Goal: Task Accomplishment & Management: Use online tool/utility

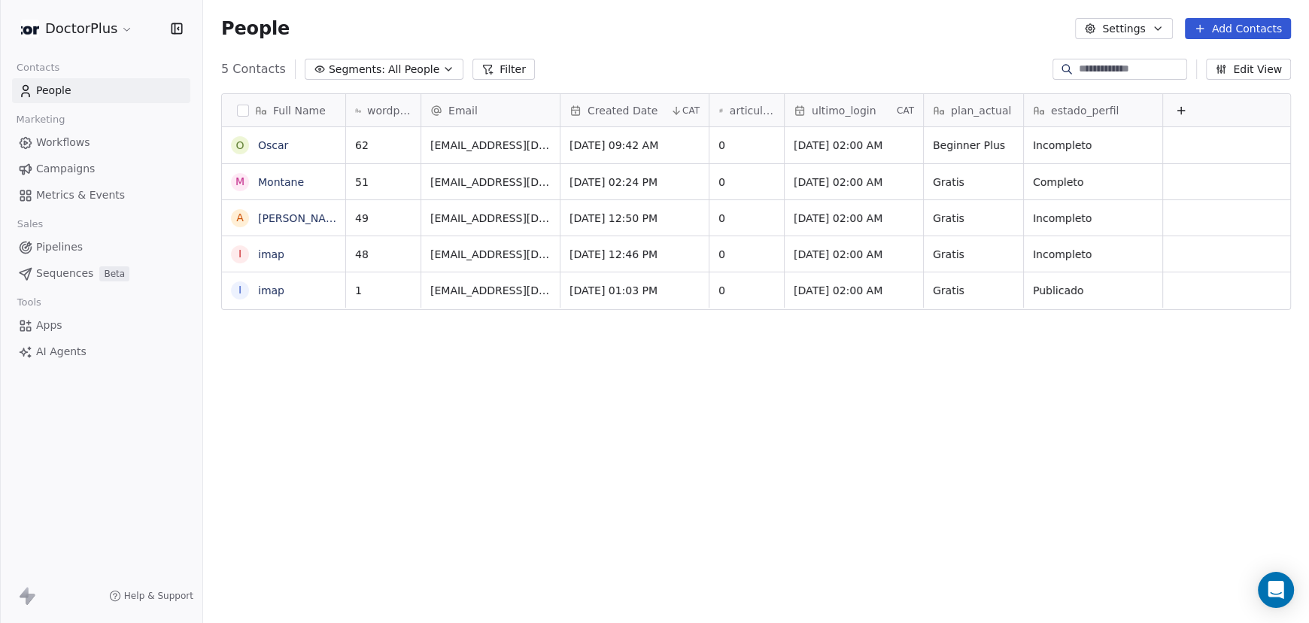
scroll to position [536, 1094]
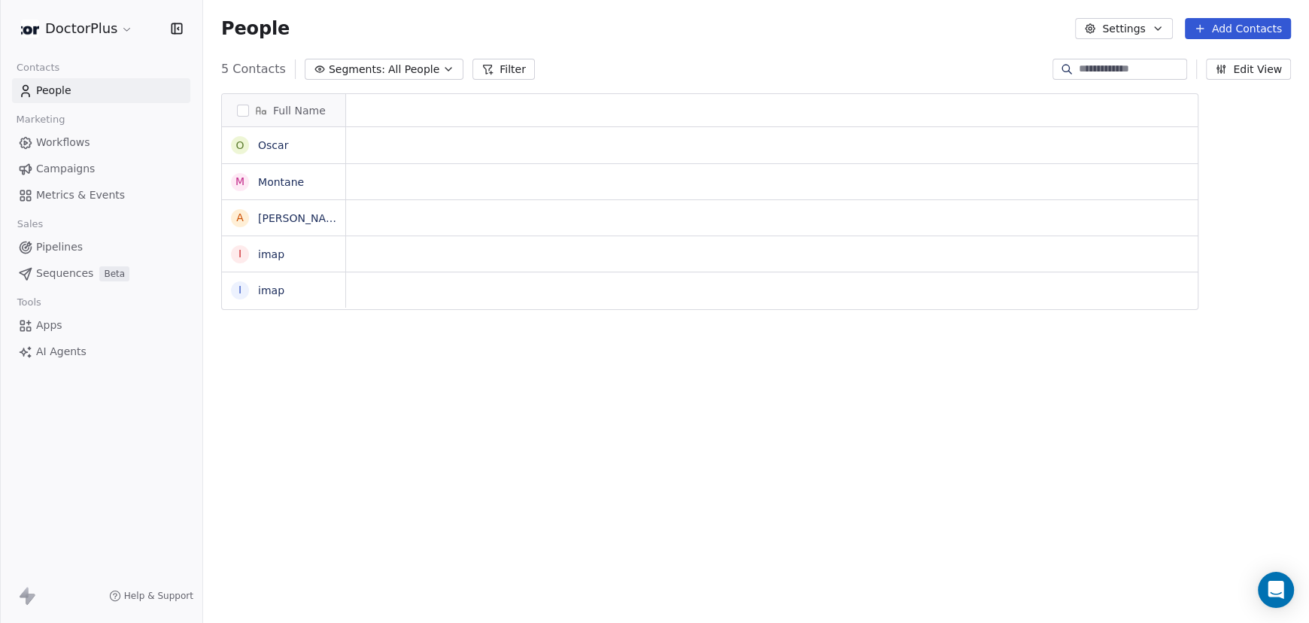
scroll to position [536, 1094]
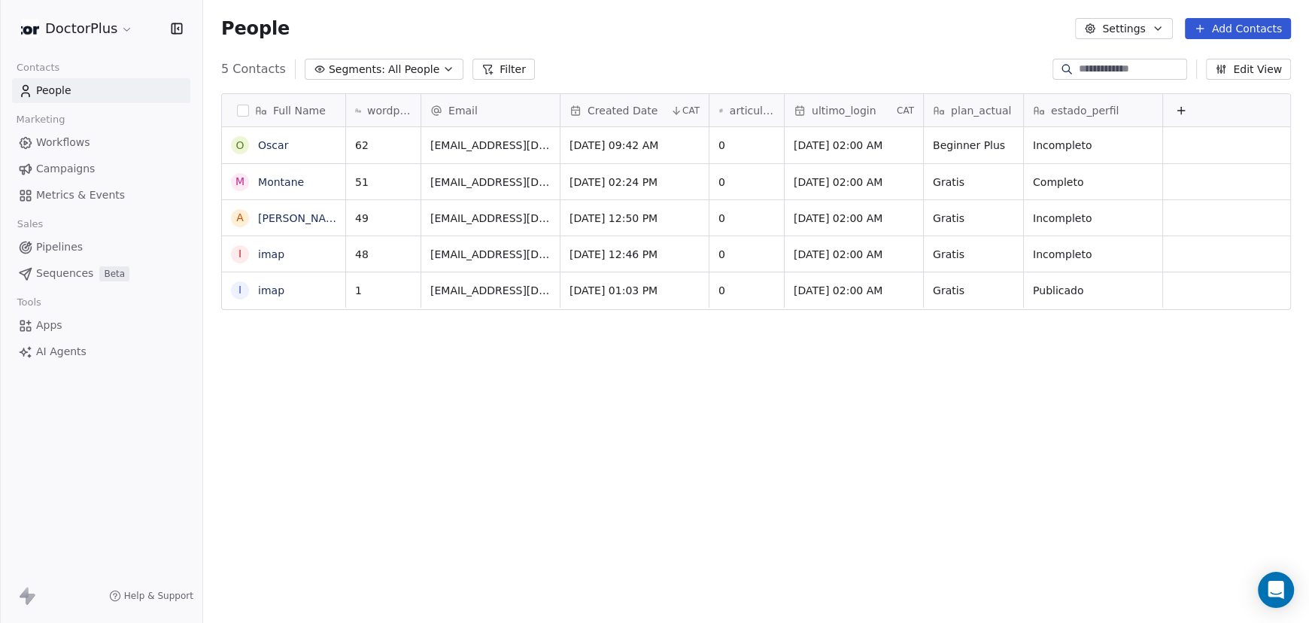
click at [72, 142] on span "Workflows" at bounding box center [63, 143] width 54 height 16
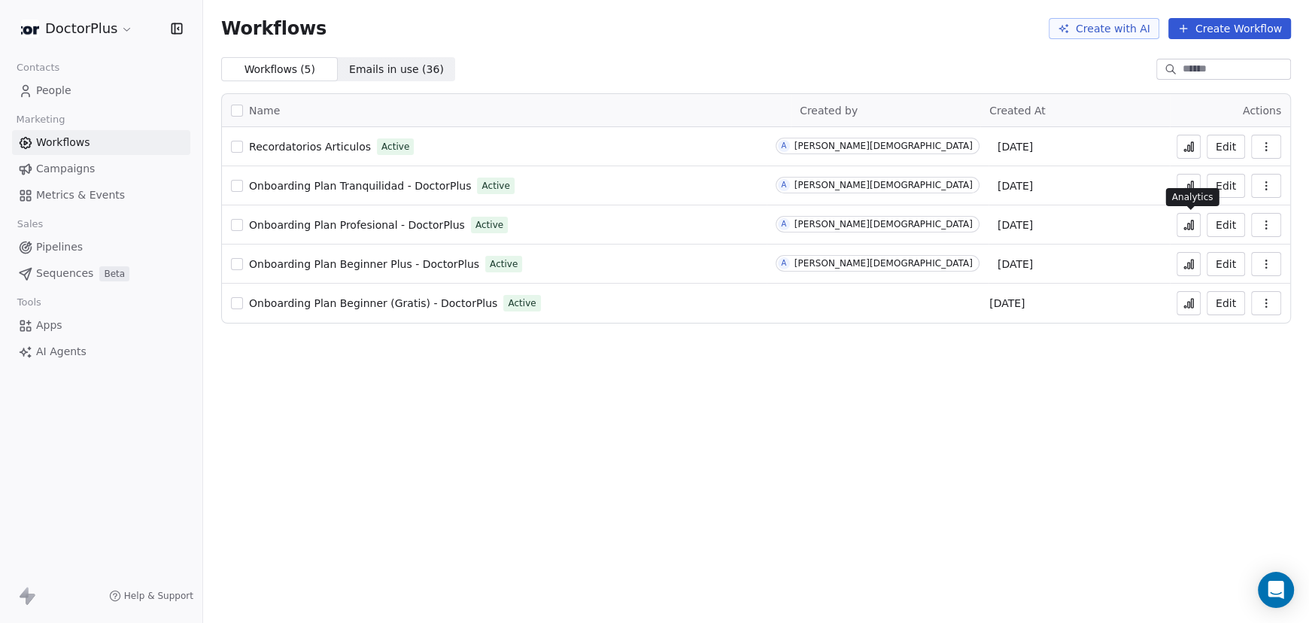
click at [1188, 226] on icon at bounding box center [1189, 226] width 2 height 6
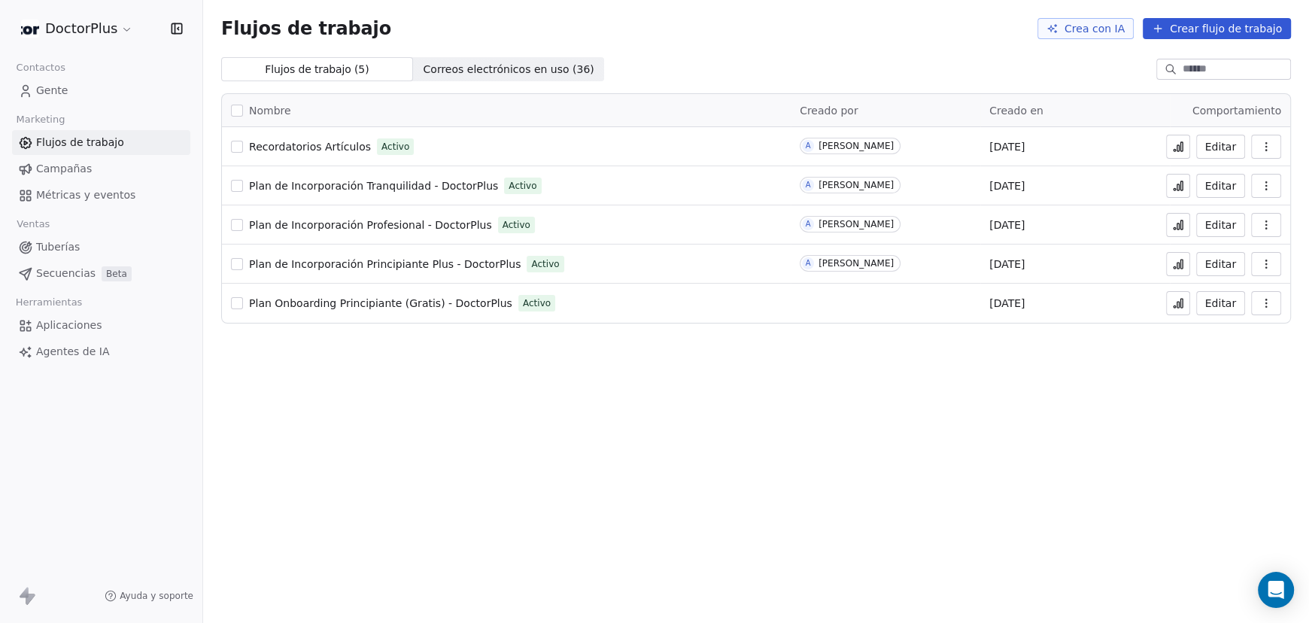
drag, startPoint x: 1180, startPoint y: 223, endPoint x: 1173, endPoint y: 228, distance: 8.1
click at [1179, 223] on icon at bounding box center [1177, 226] width 2 height 6
click at [1218, 223] on font "Editar" at bounding box center [1220, 225] width 31 height 12
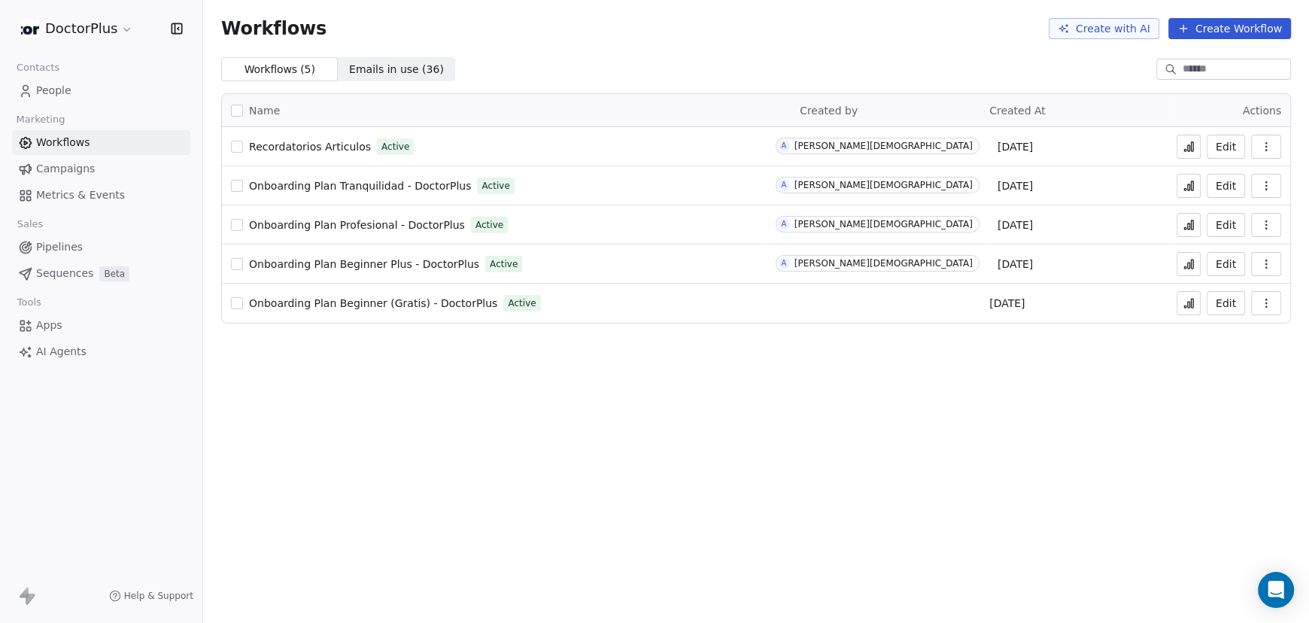
click at [436, 305] on span "Onboarding Plan Beginner (Gratis) - DoctorPlus" at bounding box center [373, 303] width 248 height 12
click at [367, 262] on span "Onboarding Plan Beginner Plus - DoctorPlus" at bounding box center [364, 264] width 230 height 12
click at [352, 181] on span "Onboarding Plan Tranquilidad - DoctorPlus" at bounding box center [360, 186] width 222 height 12
click at [335, 226] on span "Onboarding Plan Profesional - DoctorPlus" at bounding box center [357, 225] width 216 height 12
click at [1185, 228] on icon at bounding box center [1185, 228] width 2 height 2
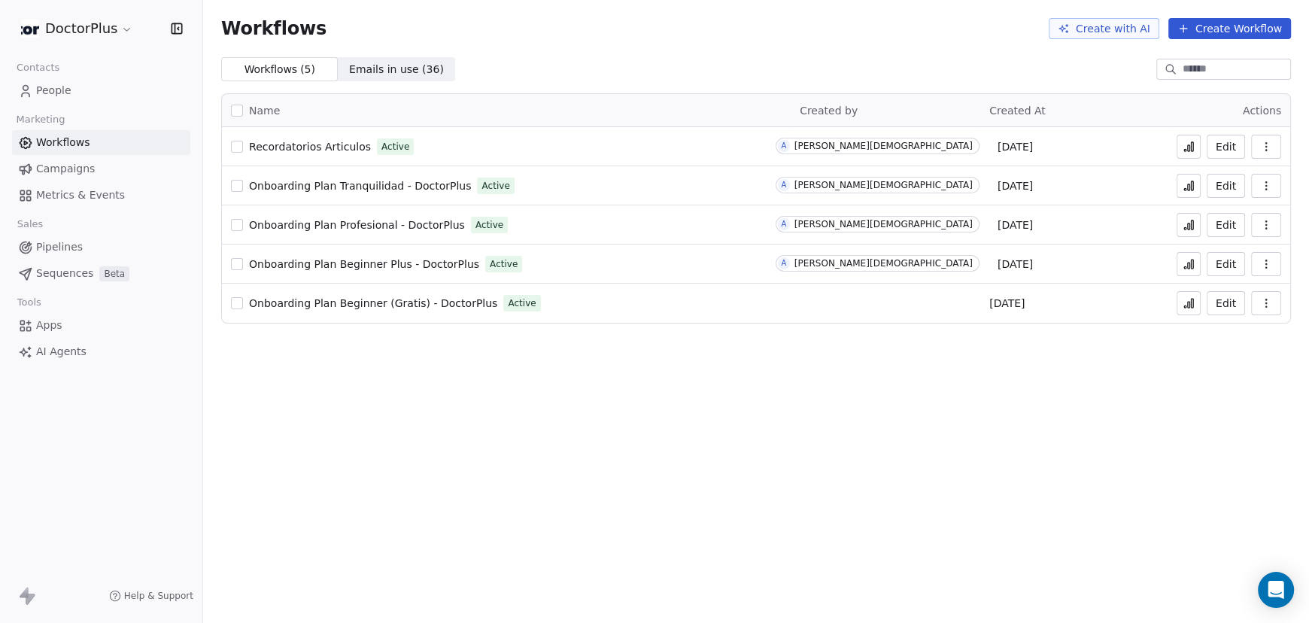
click at [1189, 224] on icon at bounding box center [1188, 225] width 12 height 12
click at [56, 93] on span "People" at bounding box center [53, 91] width 35 height 16
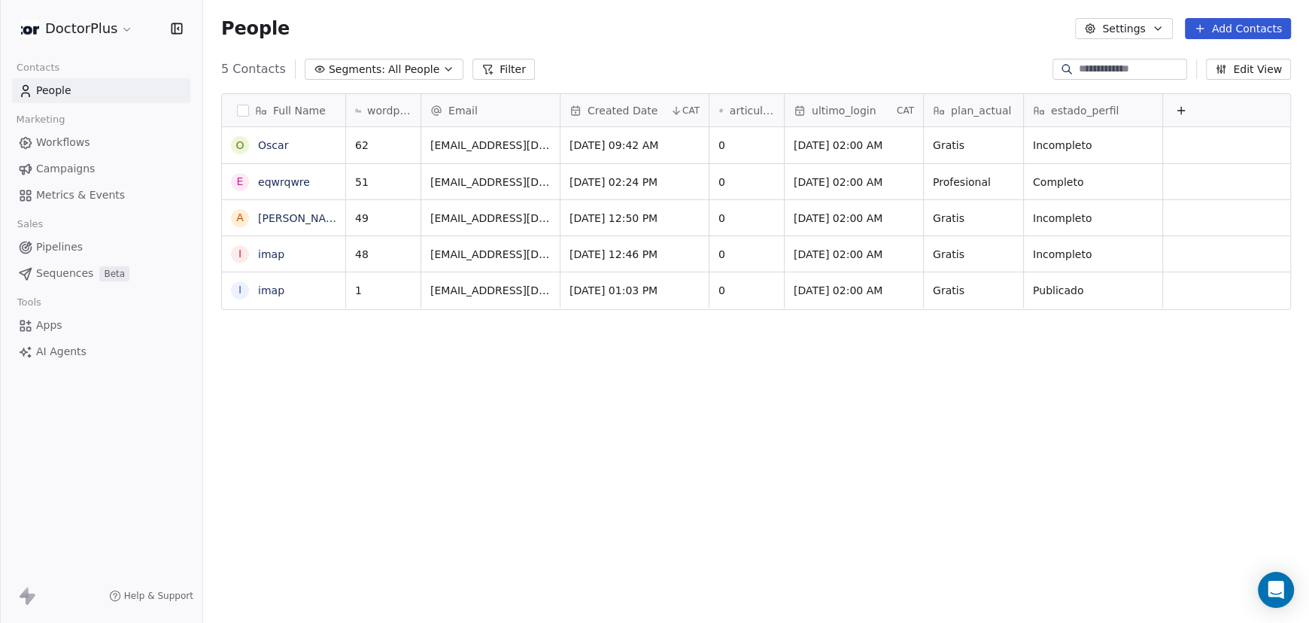
scroll to position [536, 1094]
click at [65, 143] on span "Workflows" at bounding box center [63, 143] width 54 height 16
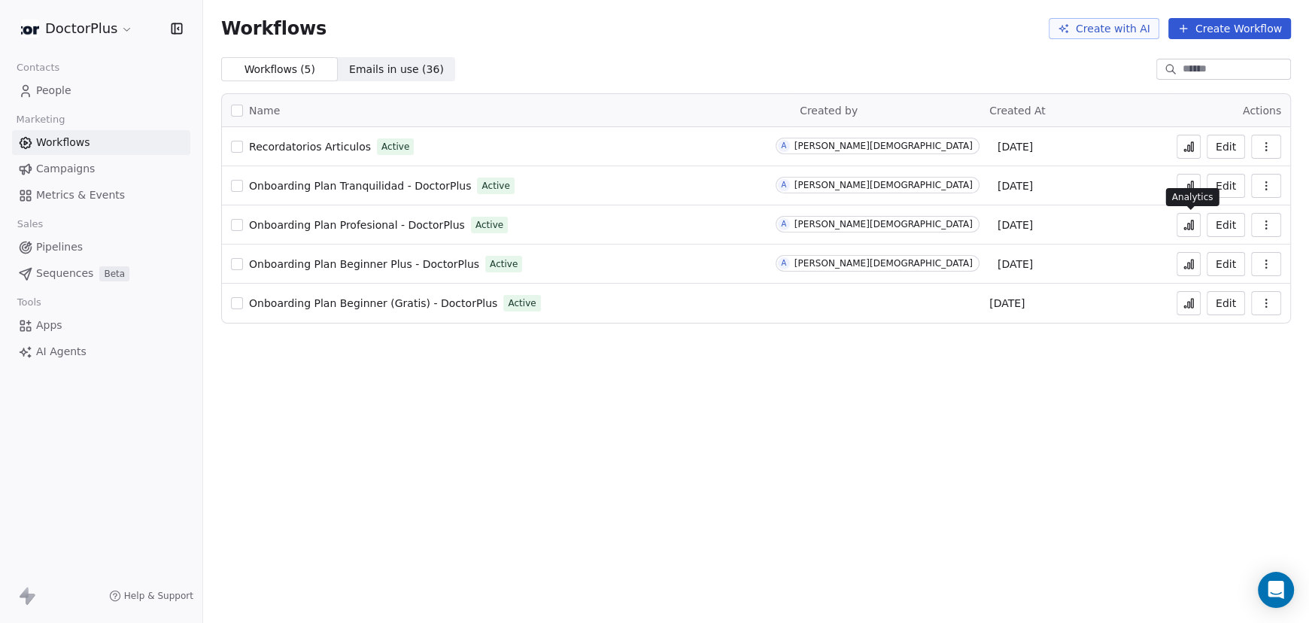
click at [1196, 225] on button at bounding box center [1188, 225] width 24 height 24
click at [1190, 223] on icon at bounding box center [1189, 226] width 2 height 6
click at [326, 224] on span "Onboarding Plan Profesional - DoctorPlus" at bounding box center [357, 225] width 216 height 12
click at [1190, 225] on icon at bounding box center [1189, 226] width 2 height 6
